Goal: Information Seeking & Learning: Learn about a topic

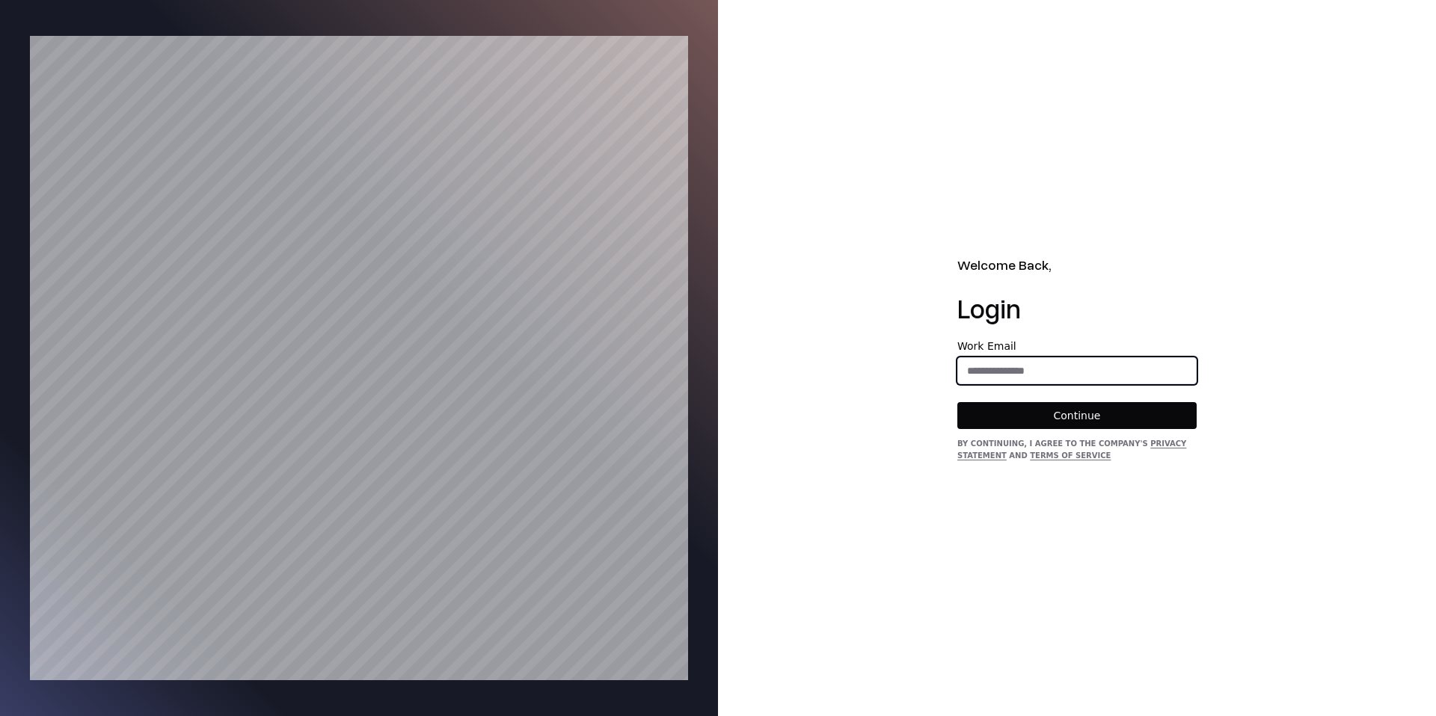
click at [1036, 373] on input "email" at bounding box center [1077, 370] width 238 height 27
type input "**********"
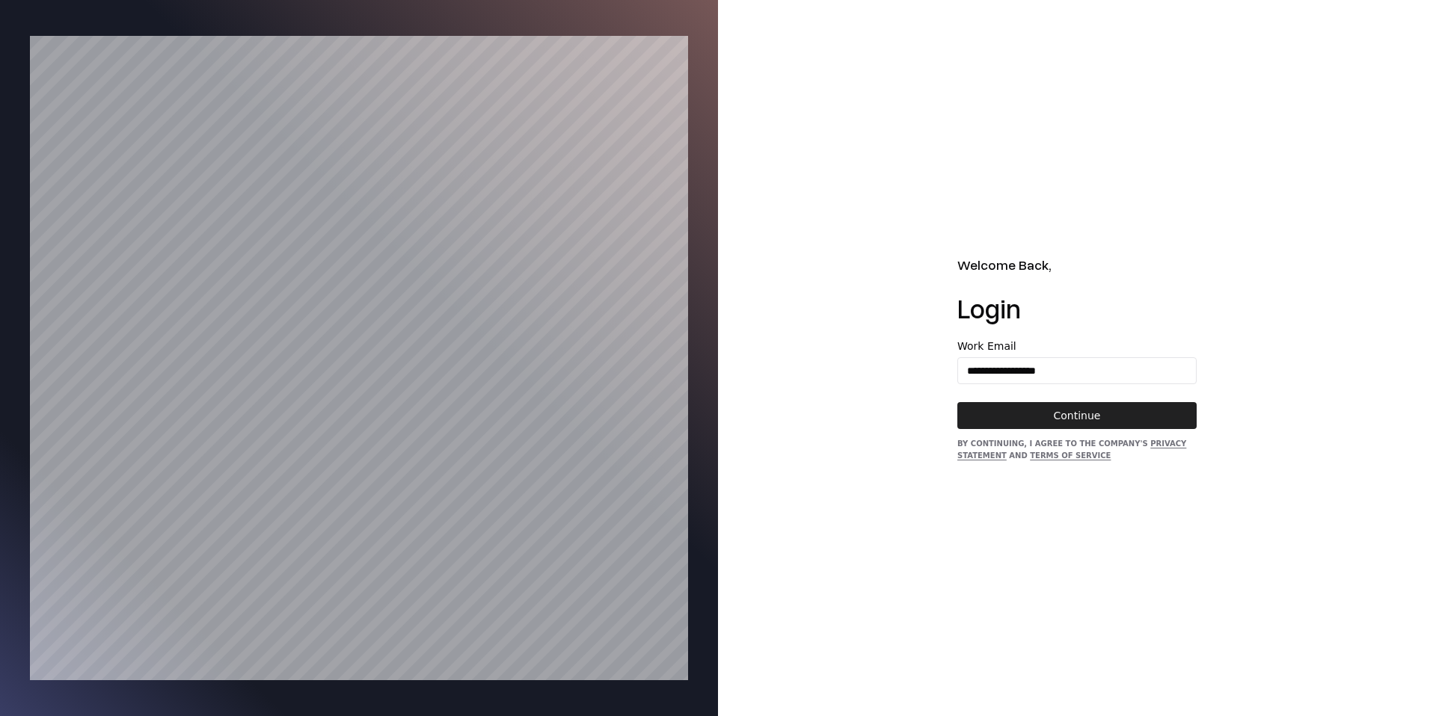
click at [1044, 413] on button "Continue" at bounding box center [1076, 415] width 239 height 27
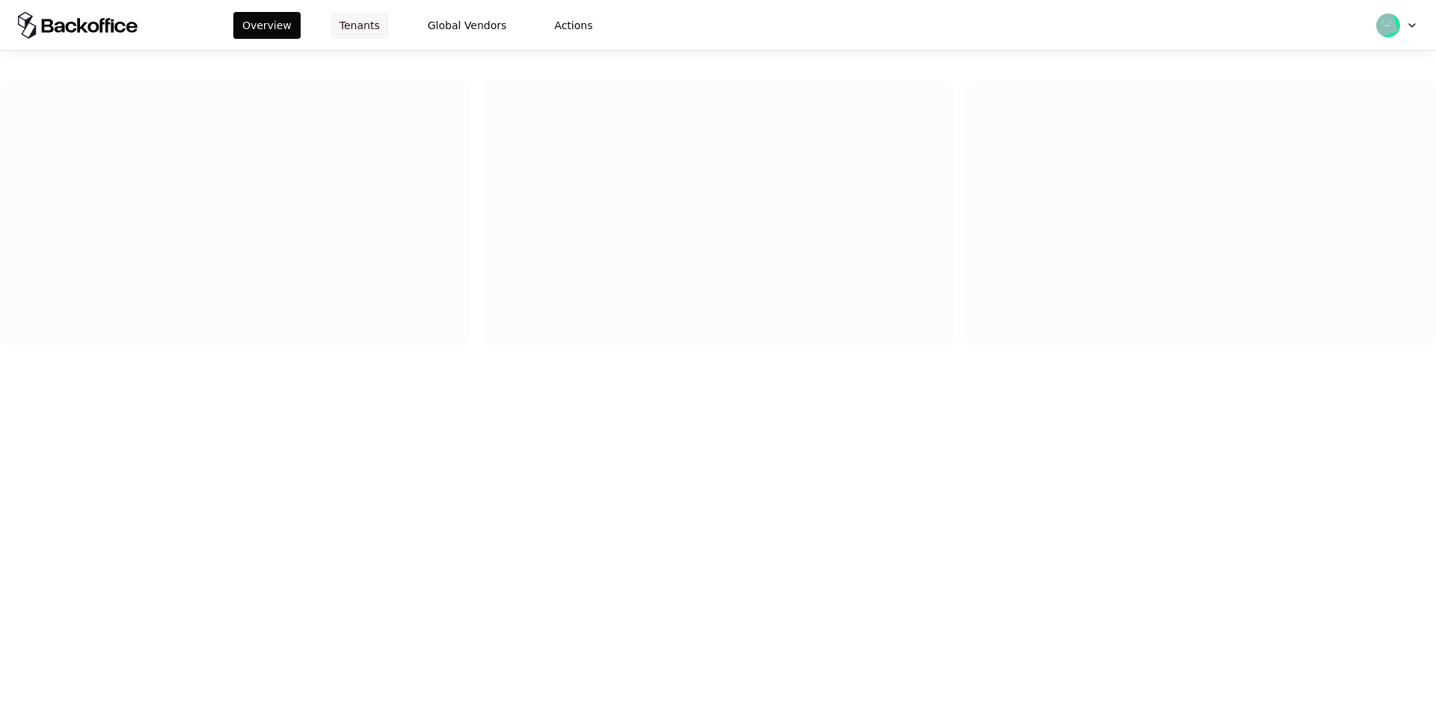
click at [359, 27] on button "Tenants" at bounding box center [359, 25] width 58 height 27
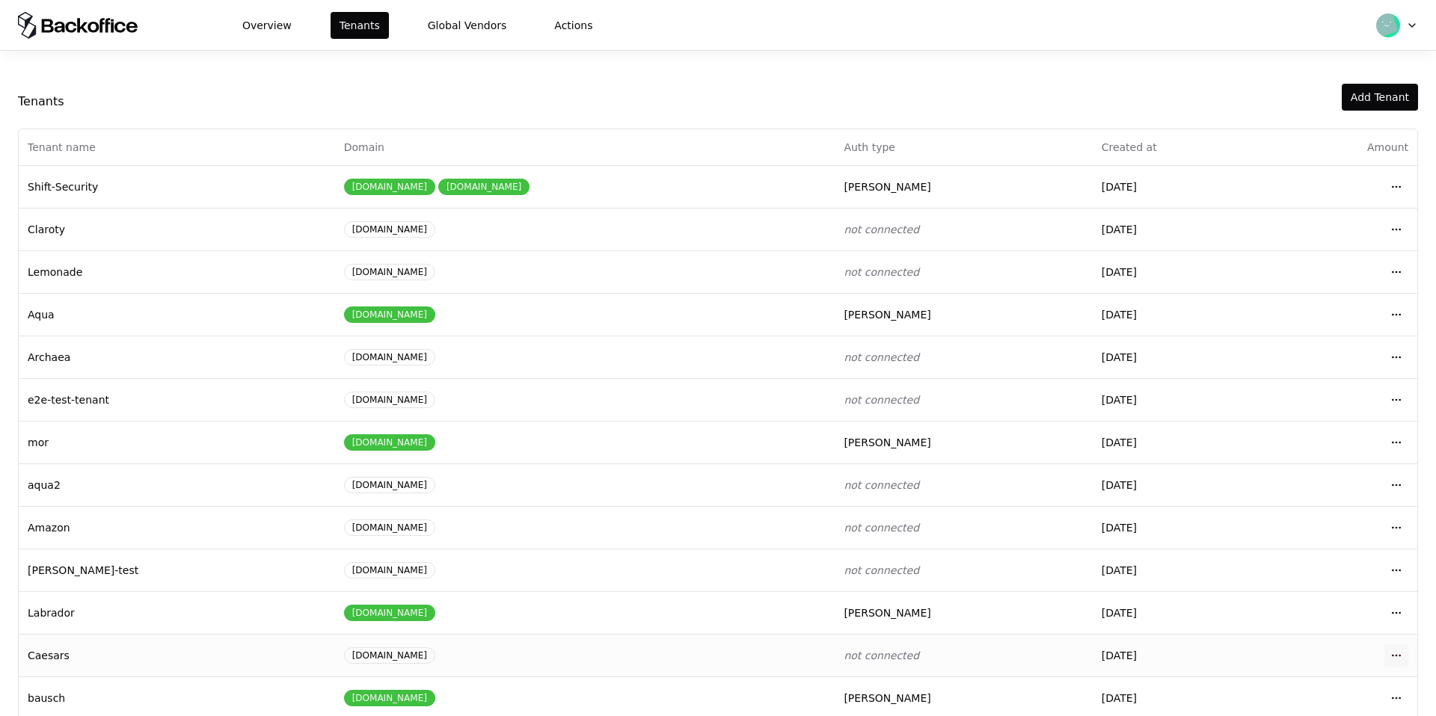
click at [1395, 650] on html "Overview Tenants Global Vendors Actions Tenants Add Tenant Tenant name Domain A…" at bounding box center [718, 358] width 1436 height 716
click at [1302, 588] on div "Login to tenant" at bounding box center [1330, 592] width 170 height 30
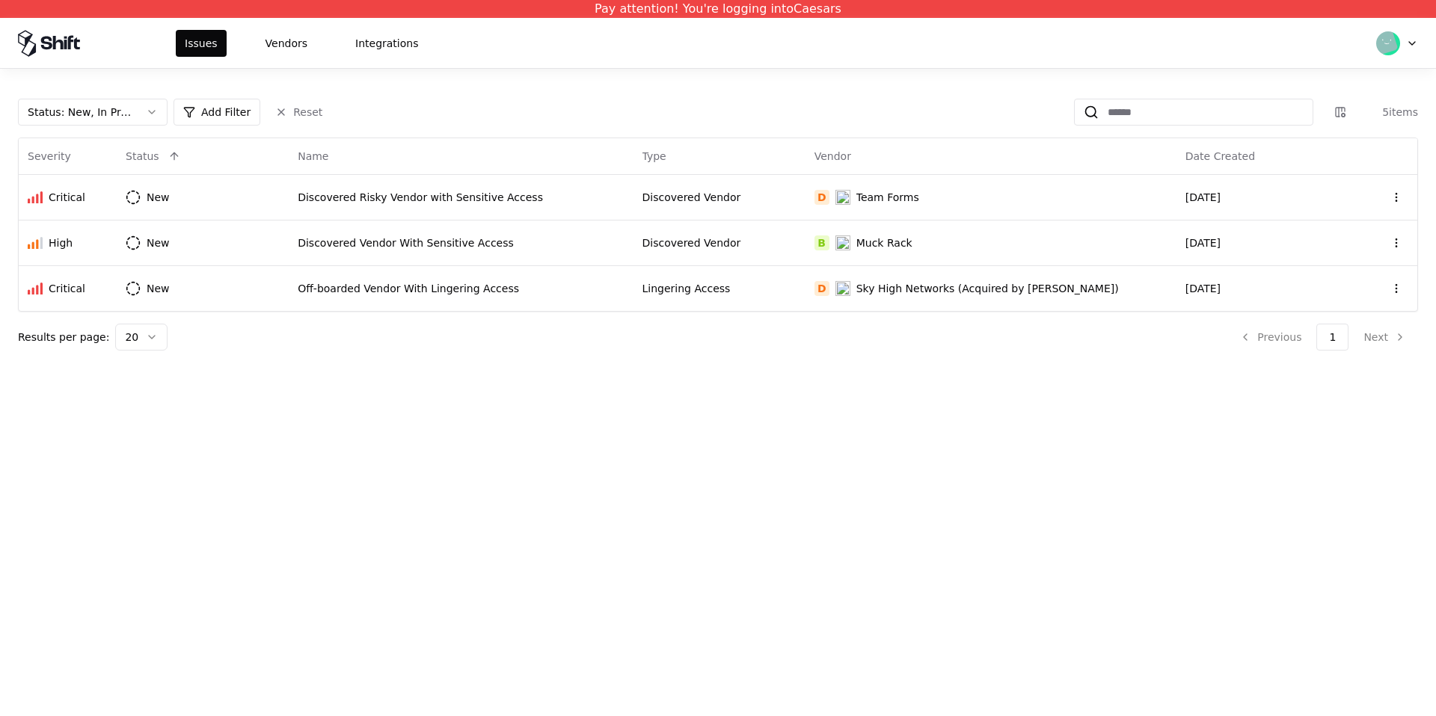
click at [120, 94] on div "Status : New, In Progress Add Filter Reset 5 items Severity Status Name Type Ve…" at bounding box center [718, 219] width 1436 height 300
click at [115, 105] on div "Status : New, In Progress" at bounding box center [81, 112] width 106 height 15
click at [117, 252] on div "Draft" at bounding box center [93, 259] width 142 height 30
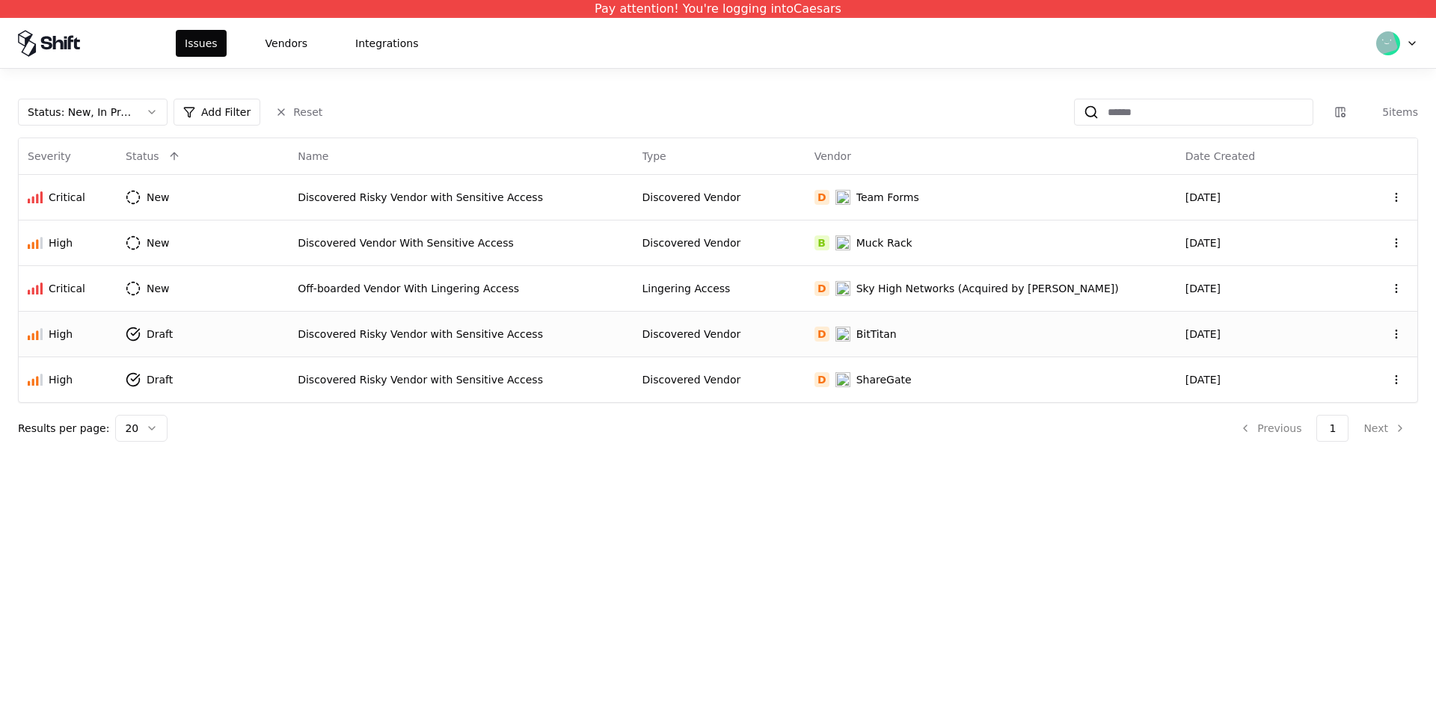
click at [427, 333] on div "Discovered Risky Vendor with Sensitive Access" at bounding box center [461, 334] width 326 height 15
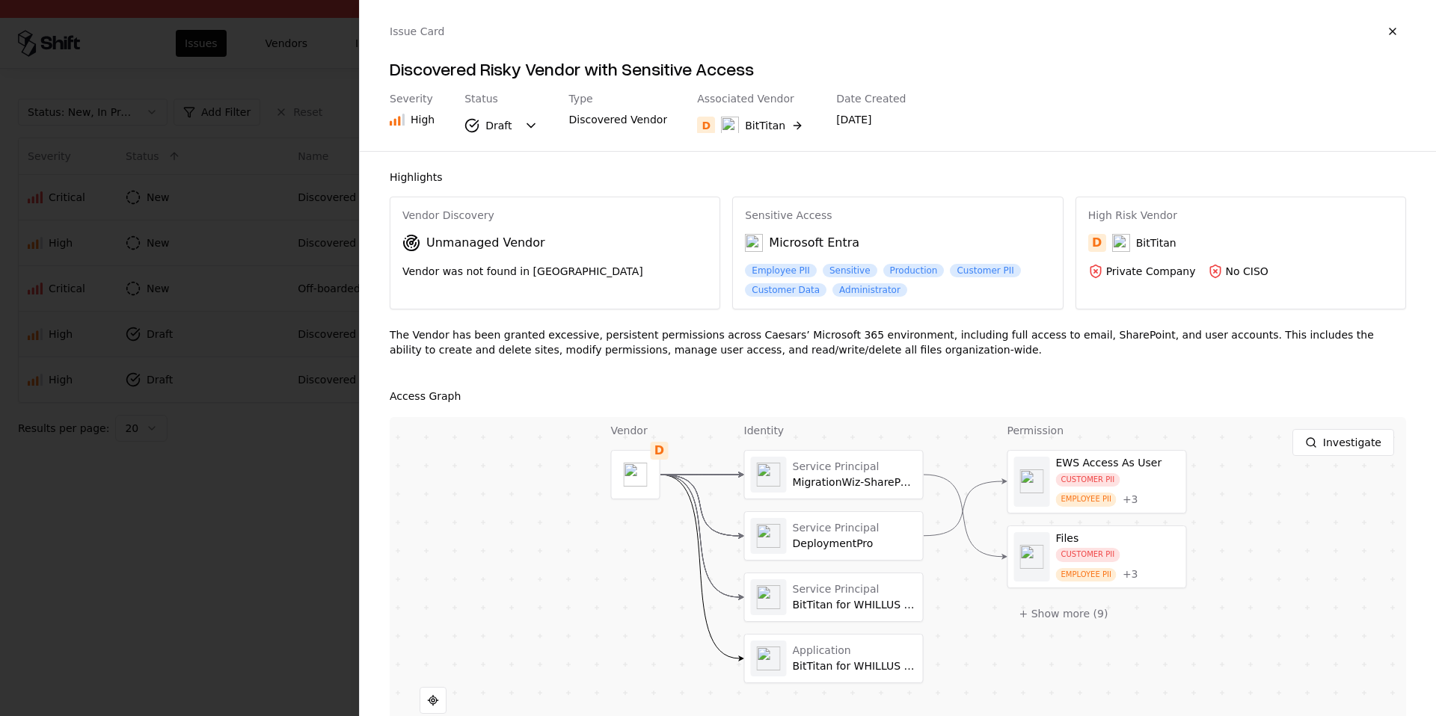
drag, startPoint x: 582, startPoint y: 547, endPoint x: 591, endPoint y: 513, distance: 35.0
click at [591, 512] on div "Vendor D Identity Service Principal MigrationWiz-SharePoint-Delegated Service P…" at bounding box center [898, 604] width 1016 height 374
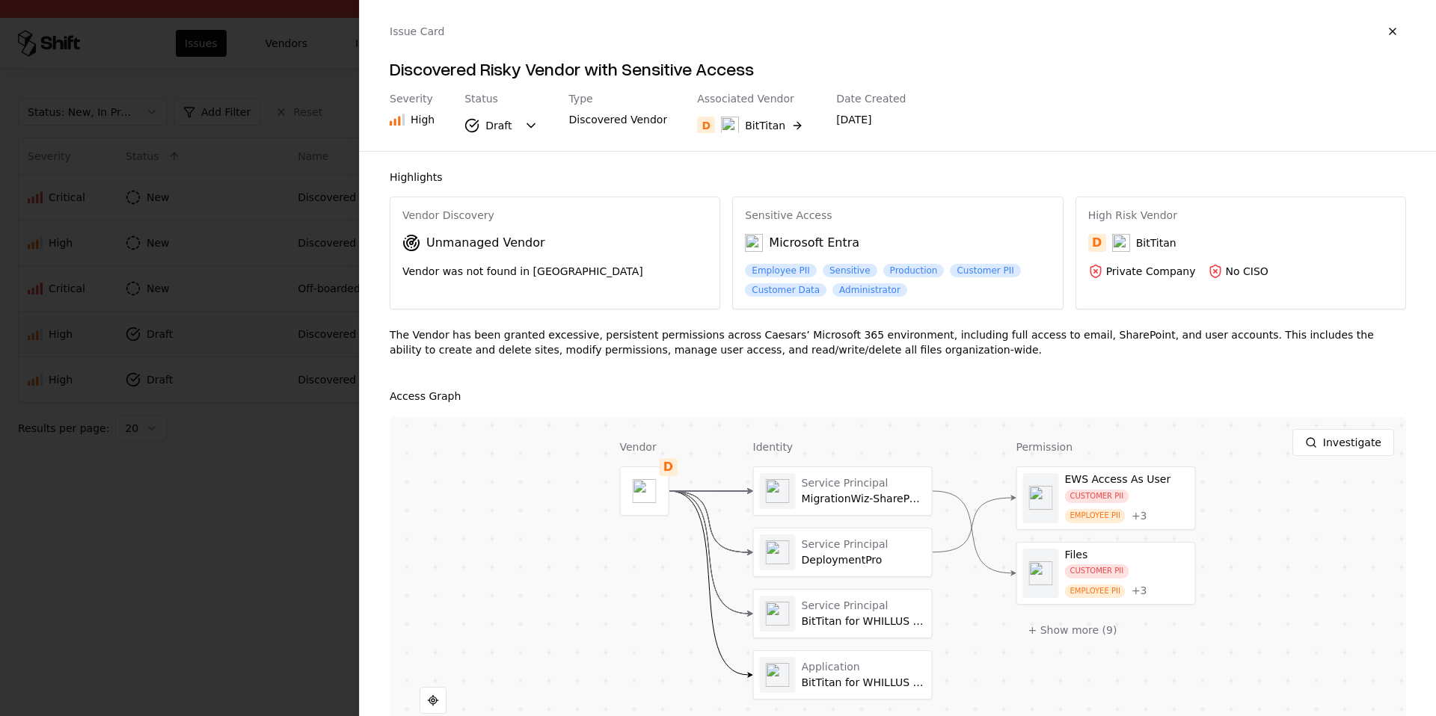
click at [278, 529] on div at bounding box center [718, 358] width 1436 height 716
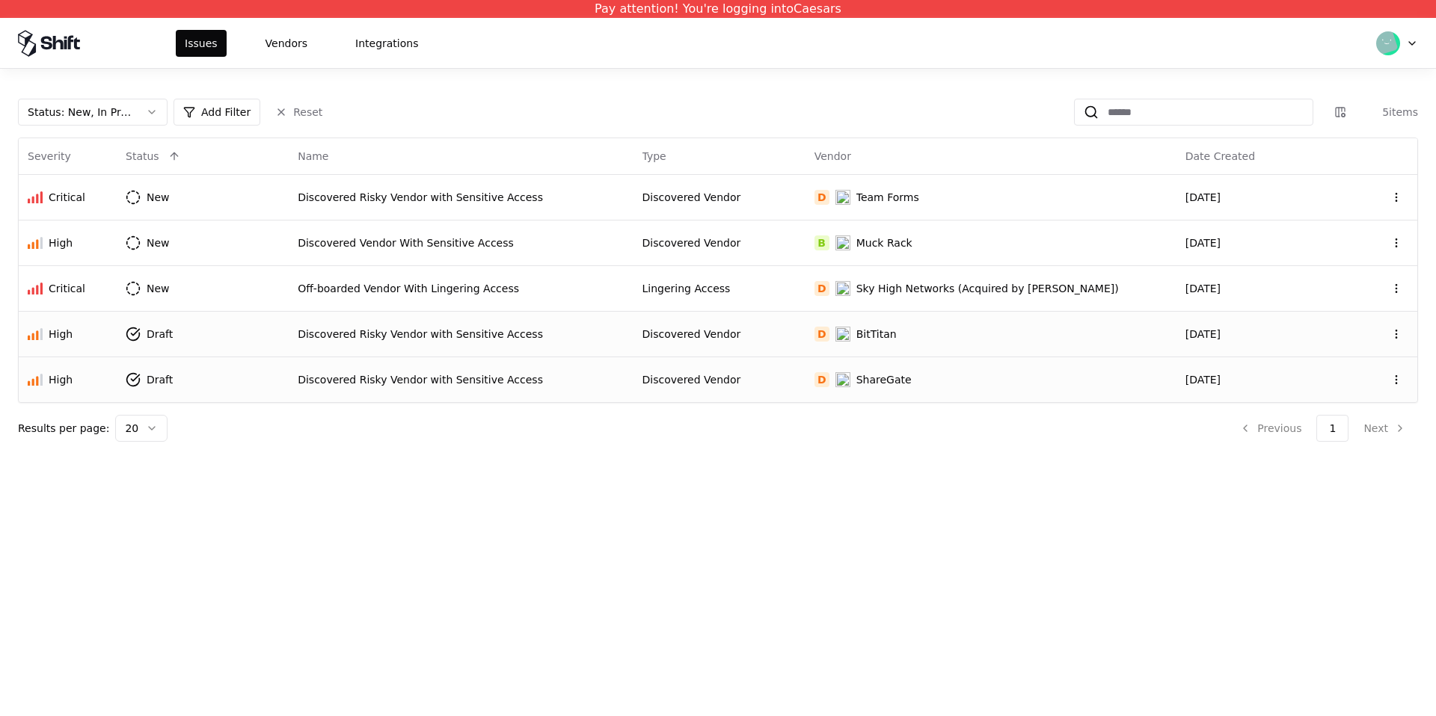
click at [538, 390] on td "Discovered Risky Vendor with Sensitive Access" at bounding box center [461, 380] width 344 height 46
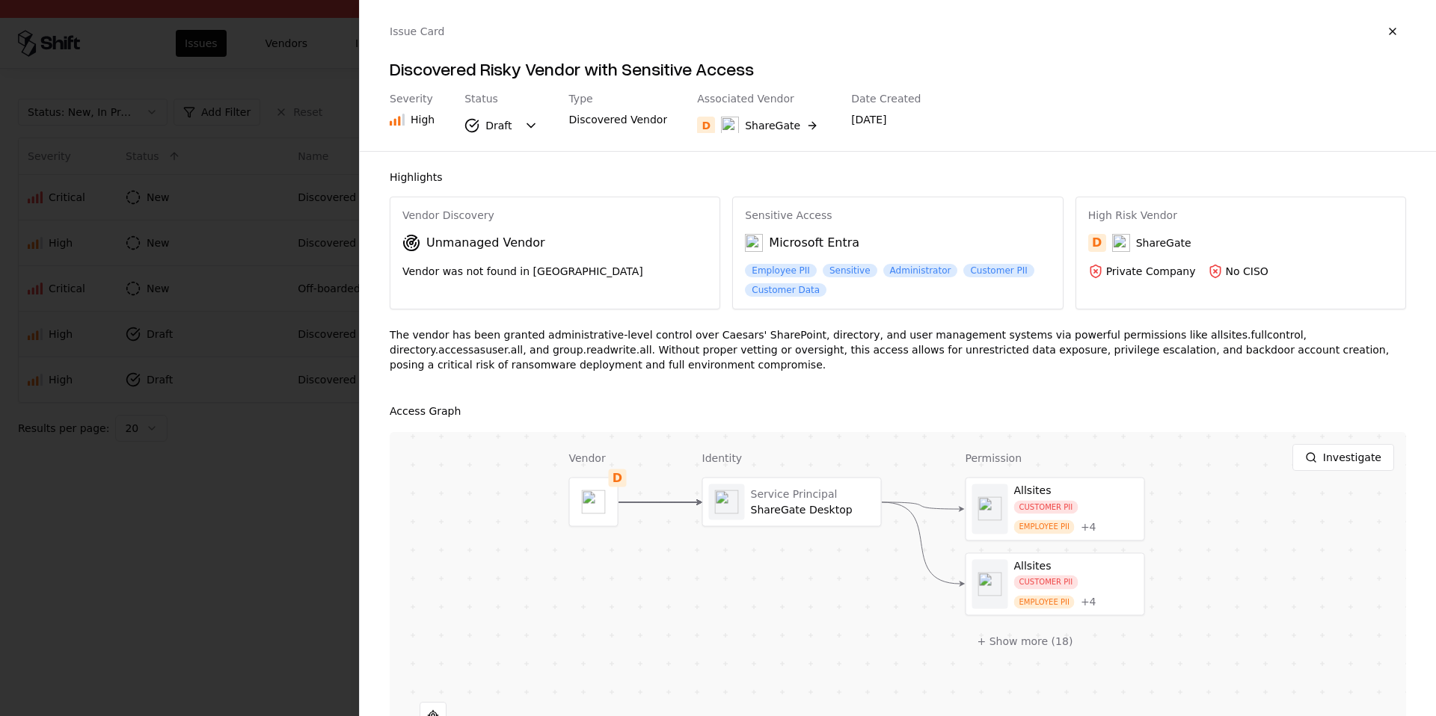
drag, startPoint x: 579, startPoint y: 581, endPoint x: 538, endPoint y: 514, distance: 77.8
click at [538, 514] on div "Vendor D Identity Service Principal ShareGate Desktop Permission Allsites CUSTO…" at bounding box center [898, 619] width 1016 height 374
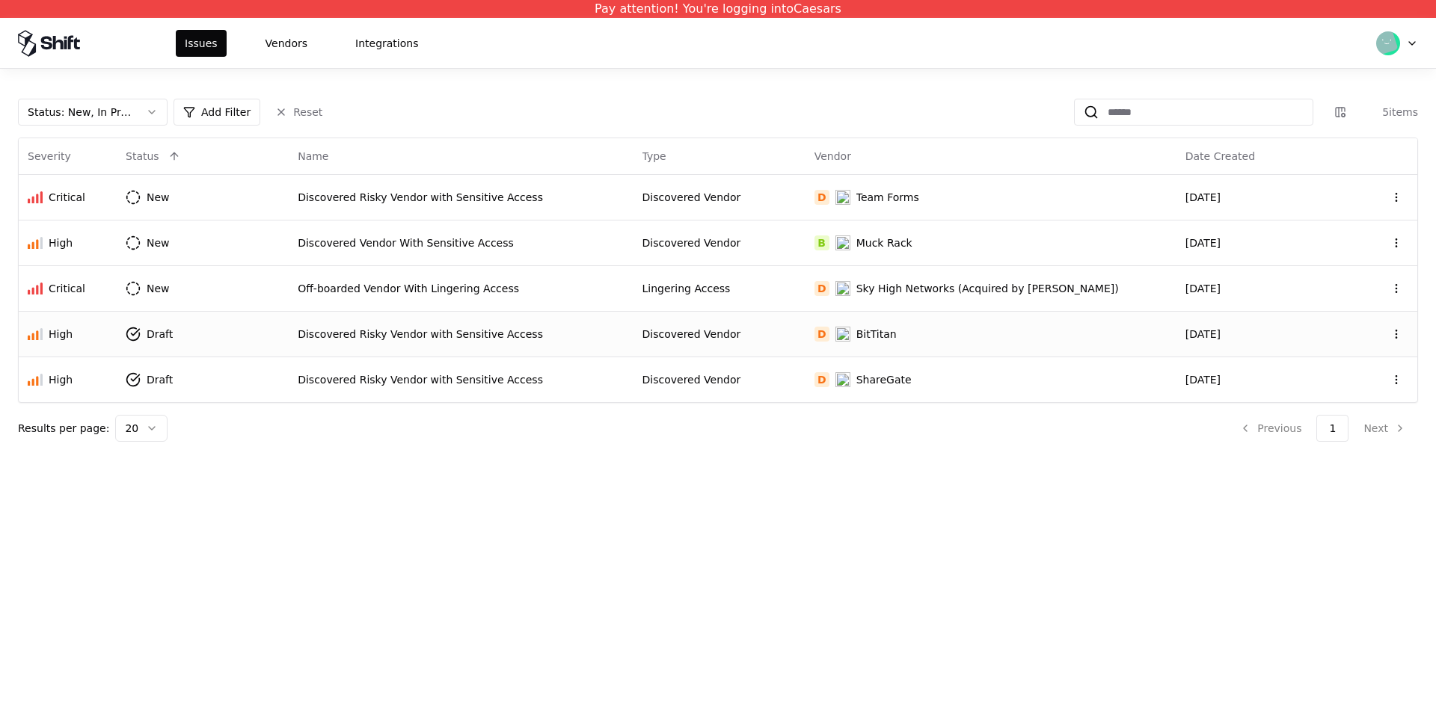
click at [852, 333] on td "D BitTitan" at bounding box center [990, 334] width 371 height 46
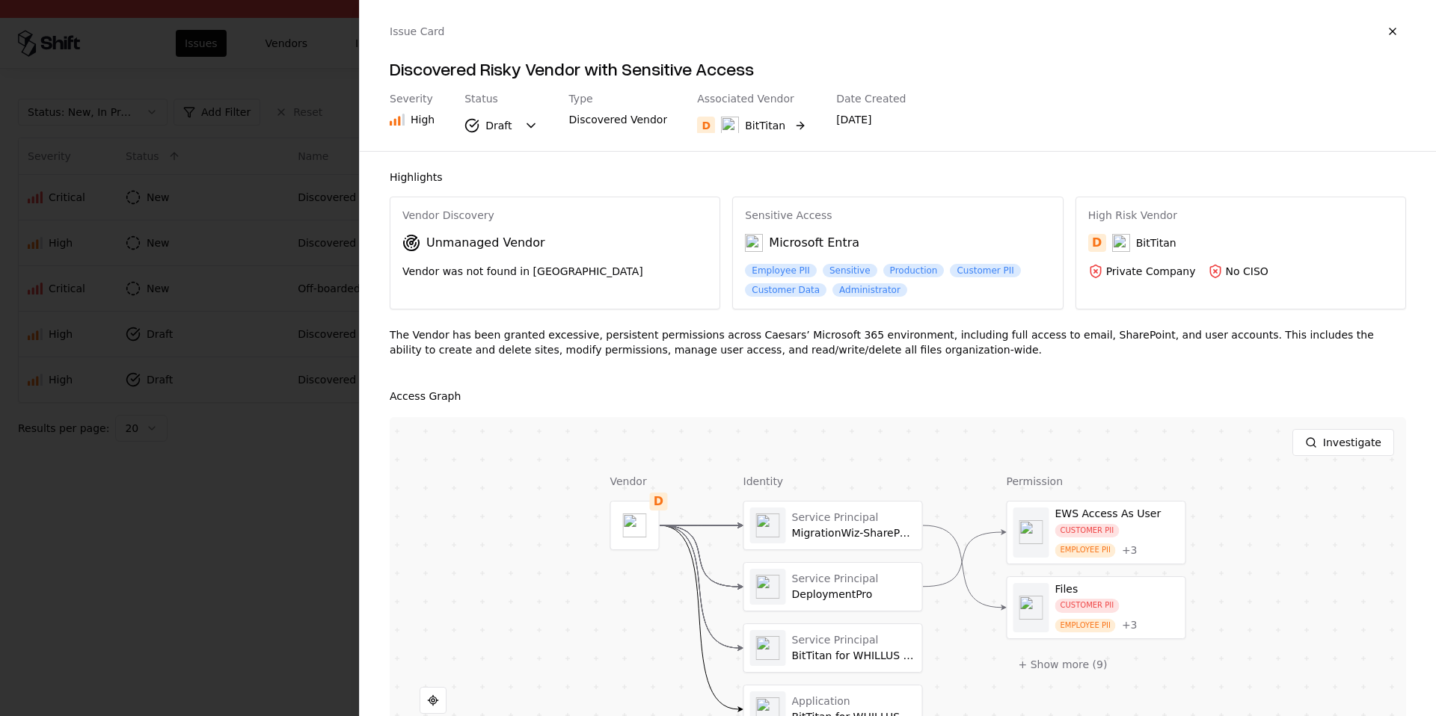
click at [773, 129] on button "D BitTitan" at bounding box center [751, 125] width 109 height 27
click at [768, 118] on div "BitTitan" at bounding box center [765, 125] width 40 height 15
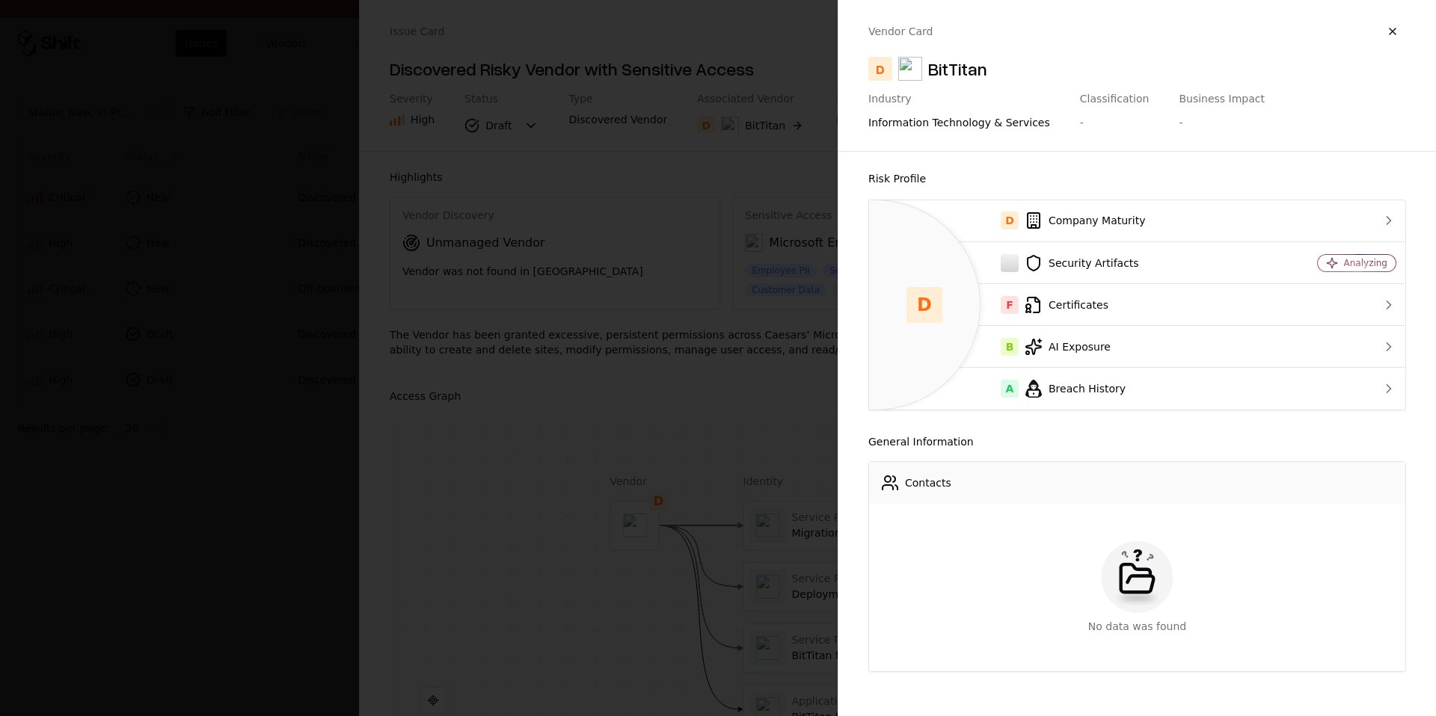
click at [944, 129] on div "information technology & services" at bounding box center [959, 122] width 182 height 21
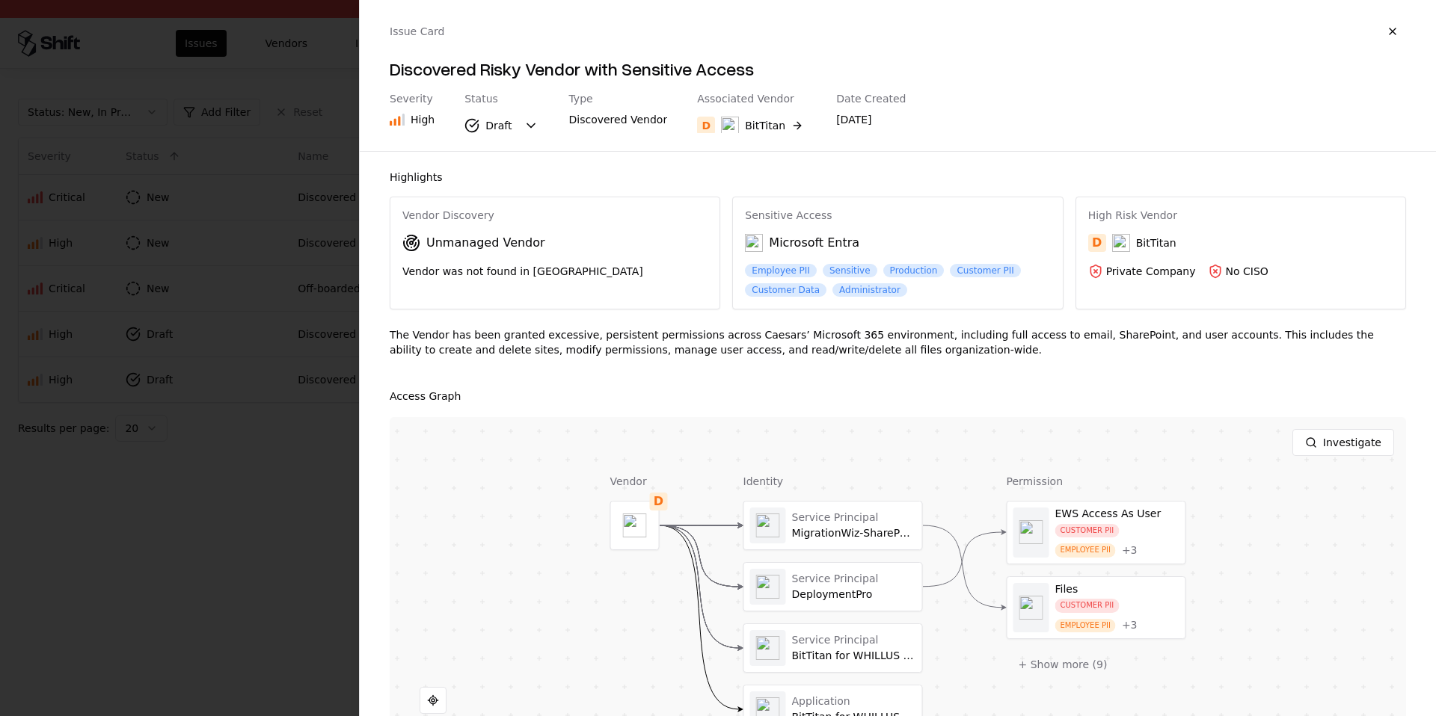
click at [215, 327] on div at bounding box center [718, 358] width 1436 height 716
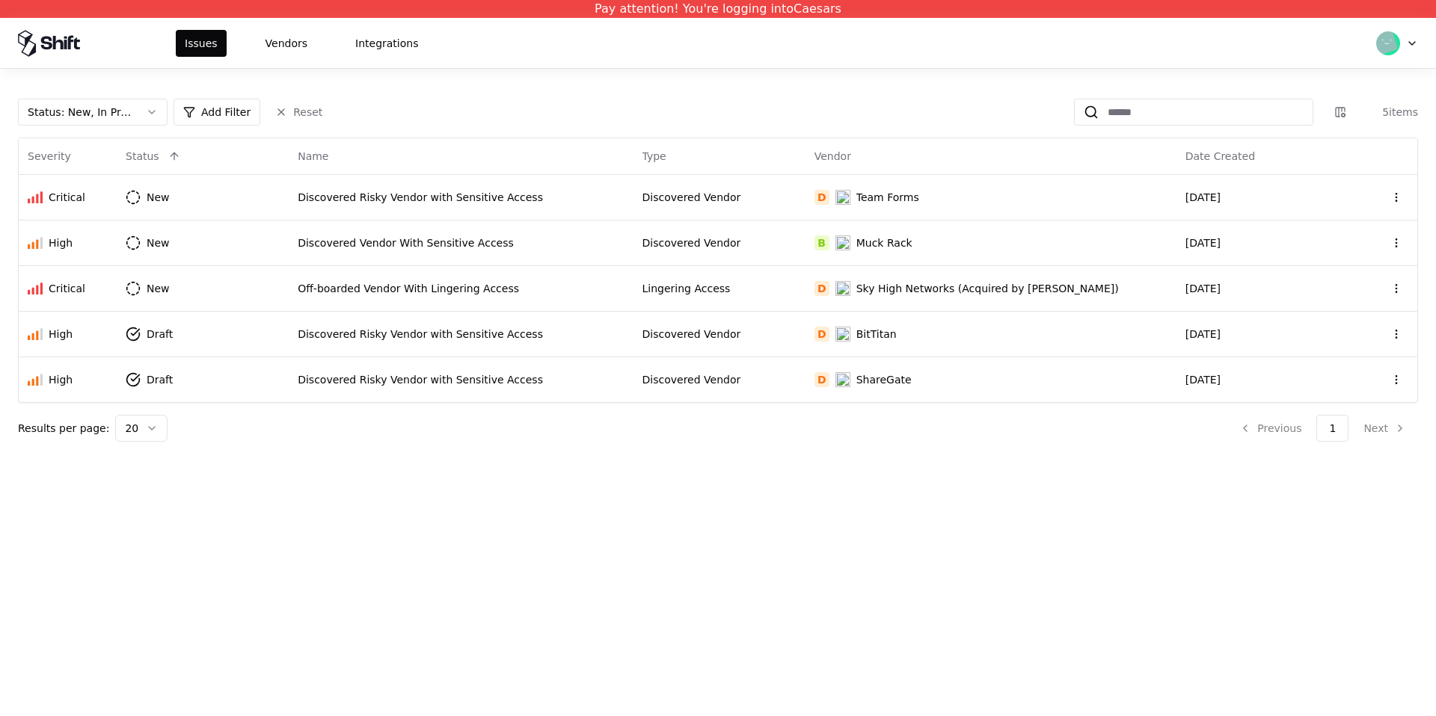
click at [280, 62] on div "Issues Vendors Integrations" at bounding box center [718, 43] width 1436 height 50
click at [281, 41] on button "Vendors" at bounding box center [286, 43] width 60 height 27
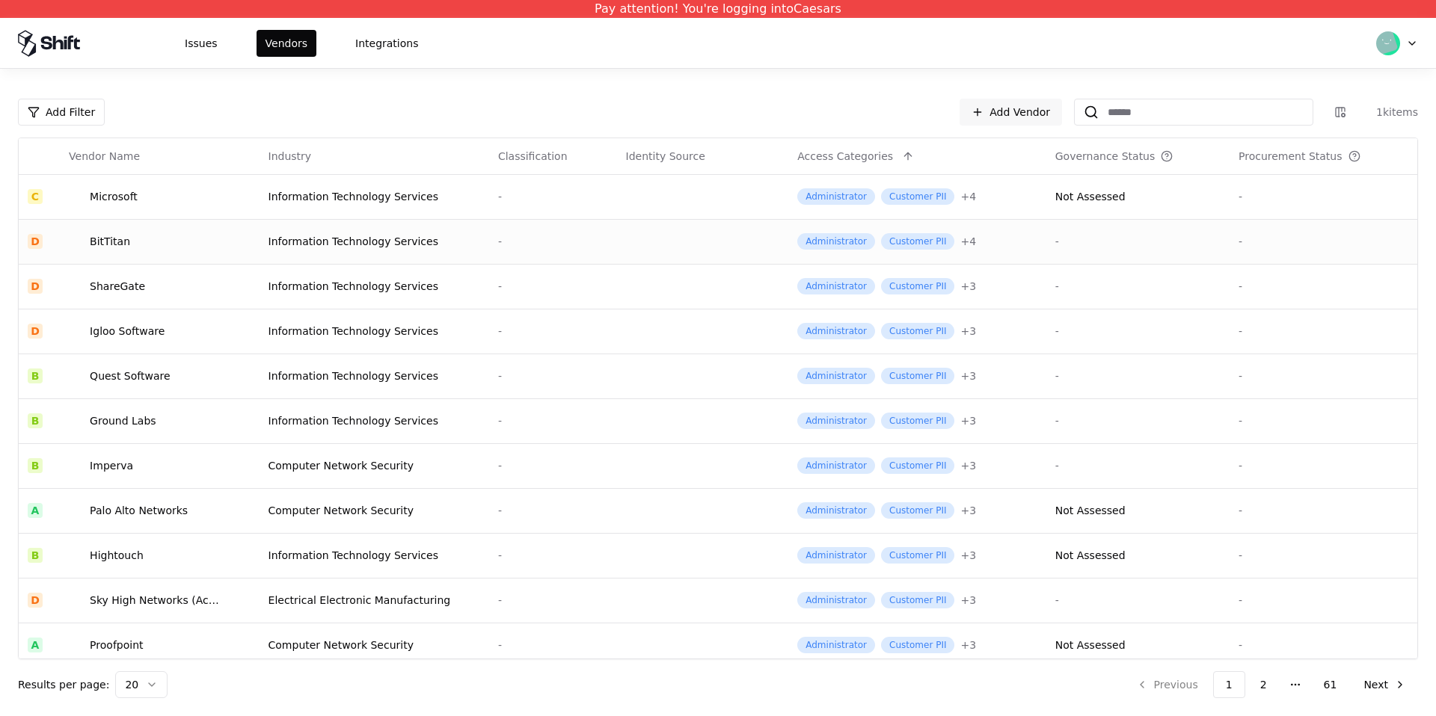
click at [217, 238] on div "BitTitan" at bounding box center [147, 241] width 156 height 15
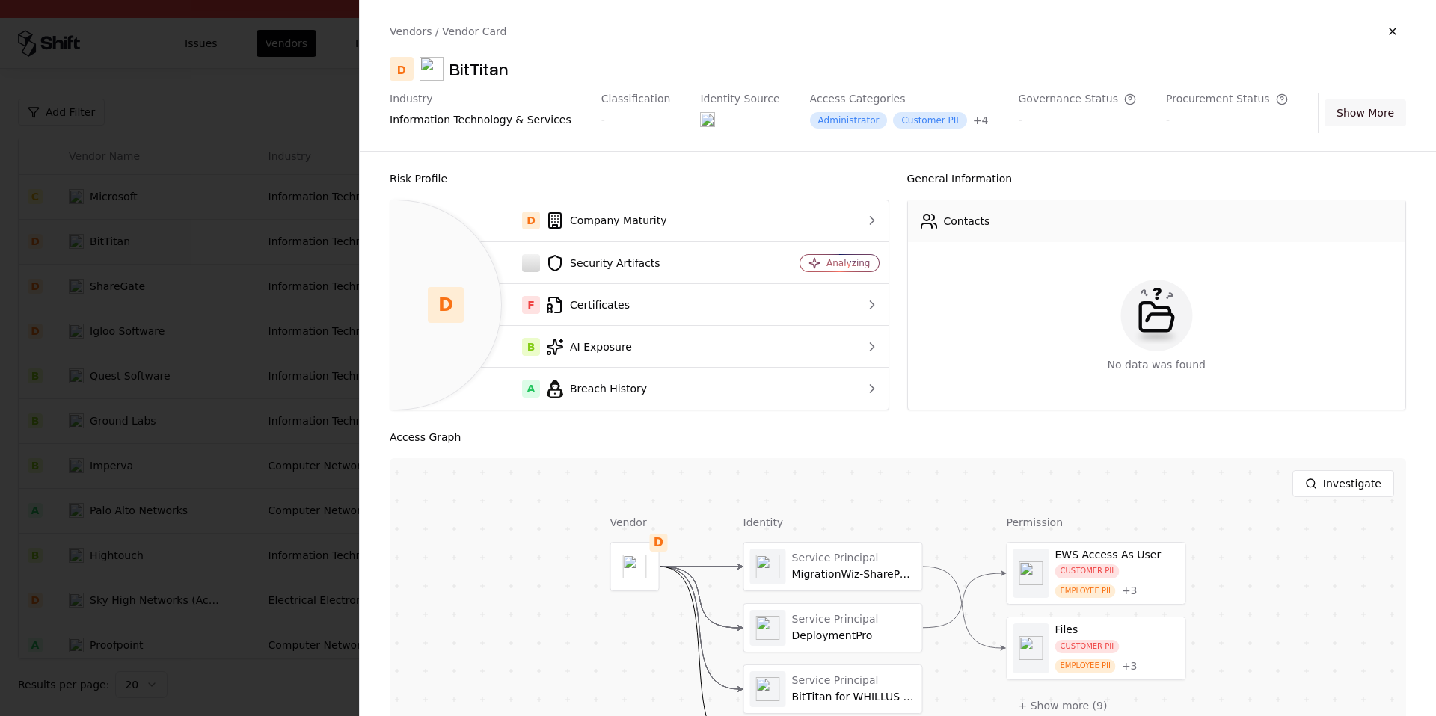
click at [1353, 106] on button "Show More" at bounding box center [1364, 112] width 81 height 27
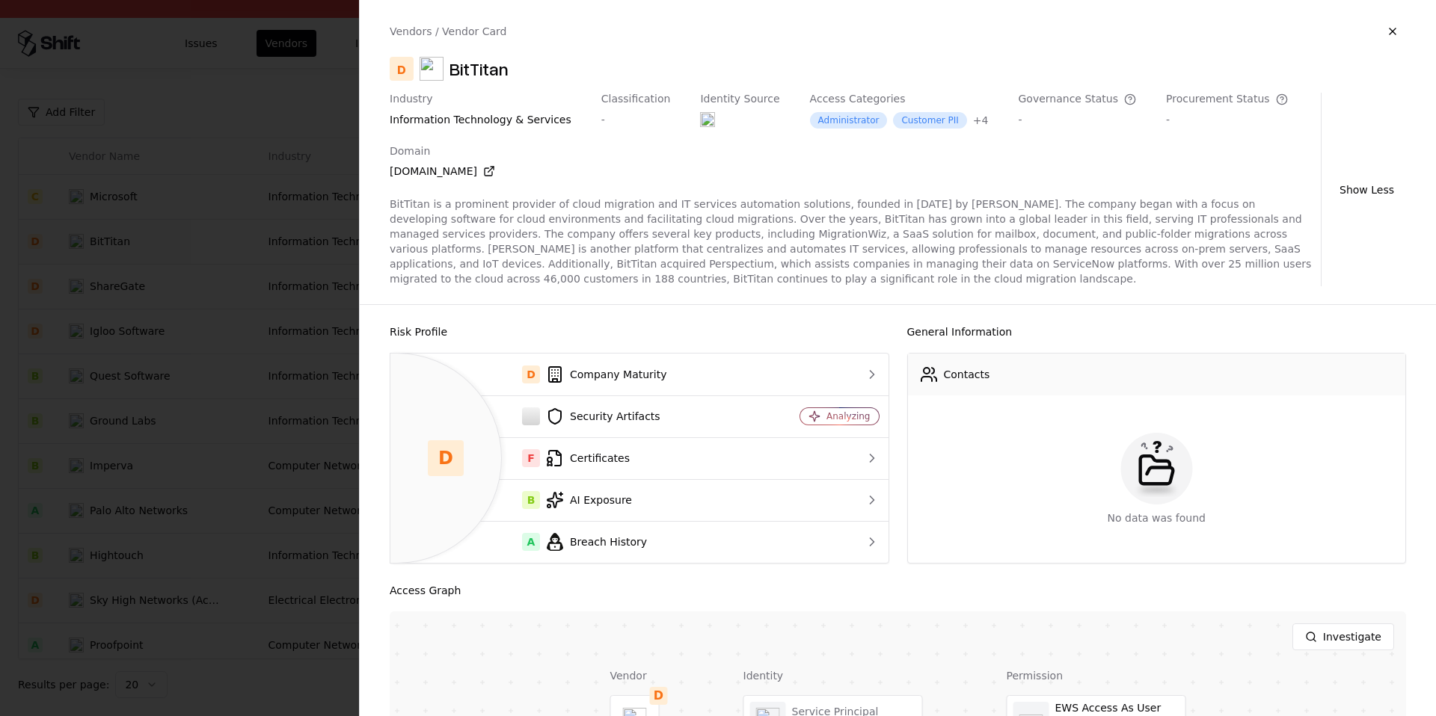
click at [428, 170] on div "bittitan.com" at bounding box center [442, 171] width 105 height 15
copy div "bittitan.com"
click at [424, 170] on div "bittitan.com" at bounding box center [442, 171] width 105 height 15
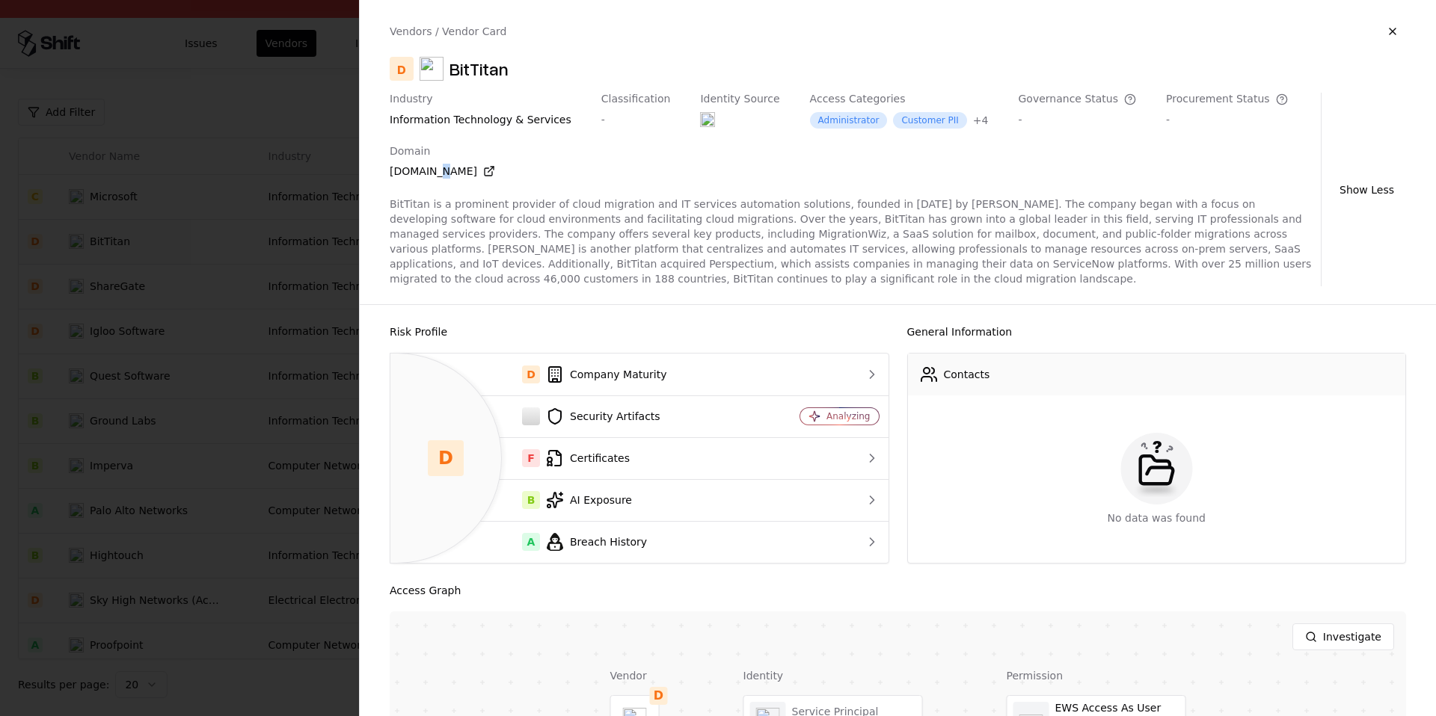
click at [424, 170] on div "bittitan.com" at bounding box center [442, 171] width 105 height 15
click at [422, 162] on div "Domain bittitan.com" at bounding box center [442, 165] width 105 height 40
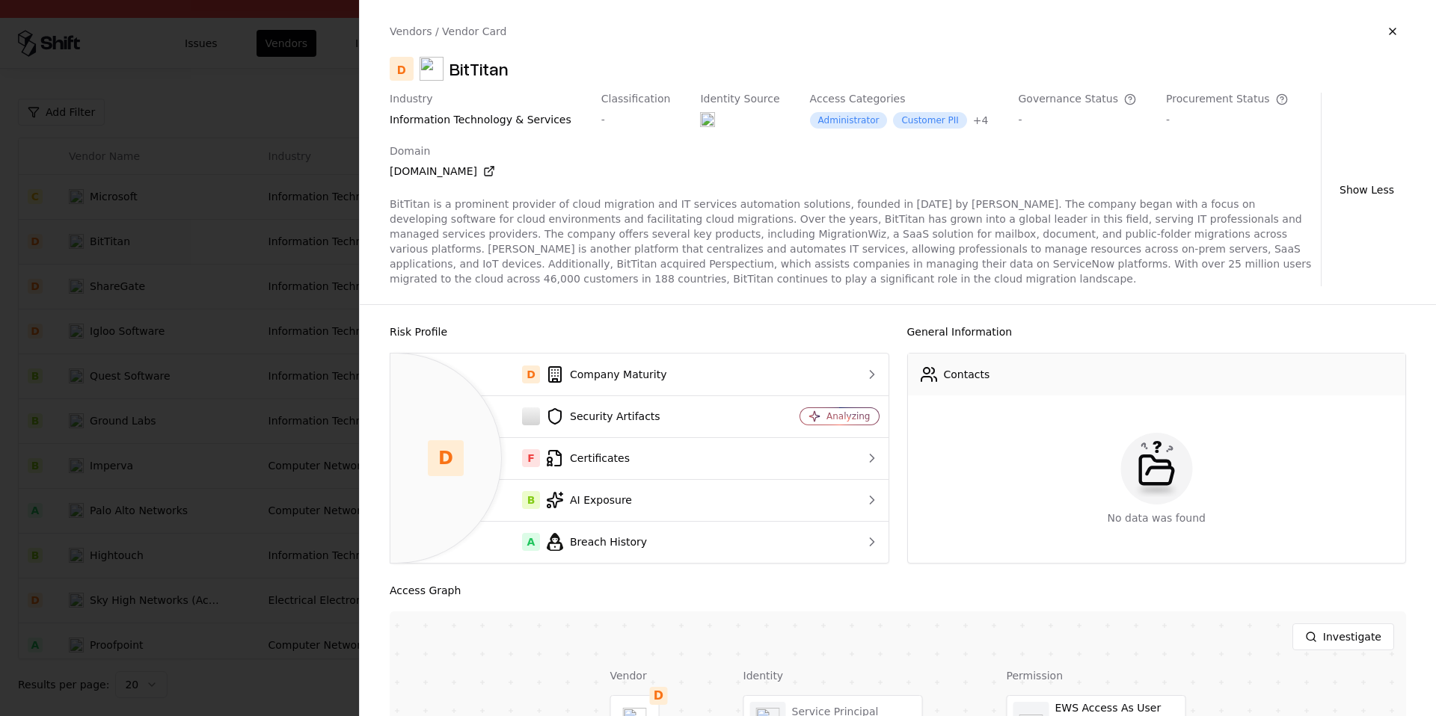
click at [632, 208] on div "BitTitan is a prominent provider of cloud migration and IT services automation …" at bounding box center [852, 242] width 925 height 90
click at [772, 196] on div "Industry information technology & services Classification - Identity Source Acc…" at bounding box center [852, 190] width 925 height 194
